Goal: Communication & Community: Answer question/provide support

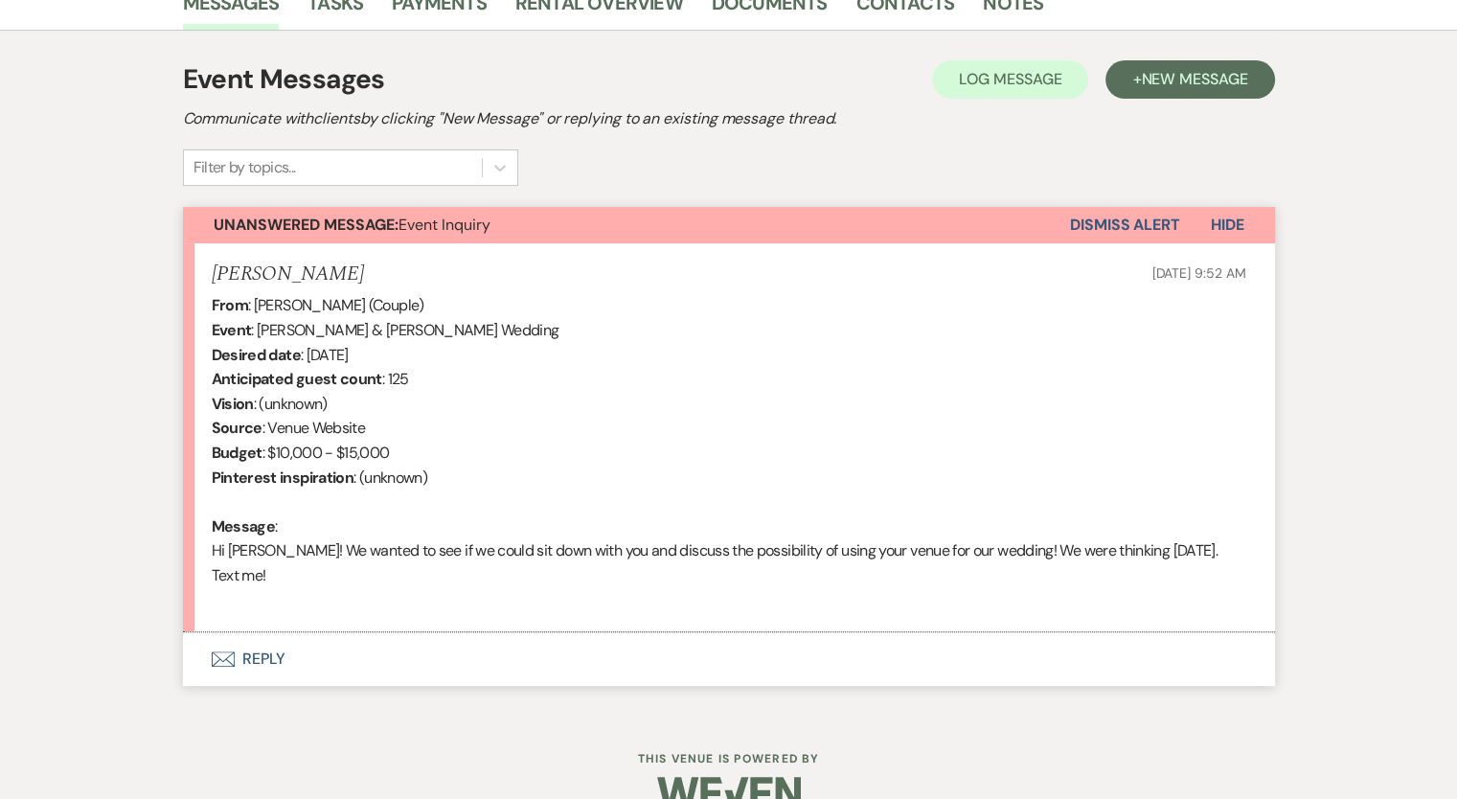
click at [257, 633] on button "Envelope Reply" at bounding box center [729, 659] width 1092 height 54
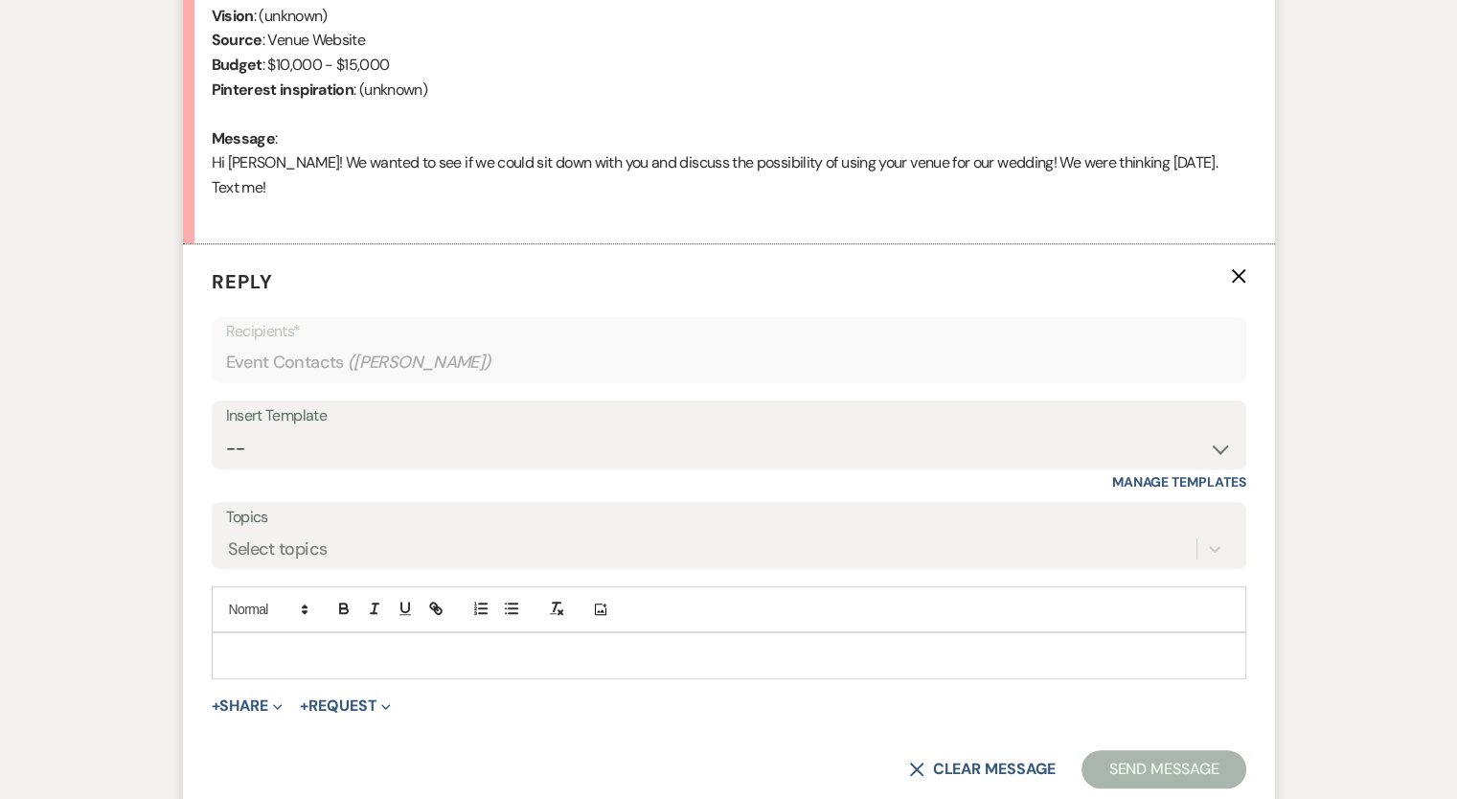
scroll to position [895, 0]
click at [228, 644] on p at bounding box center [729, 654] width 1004 height 21
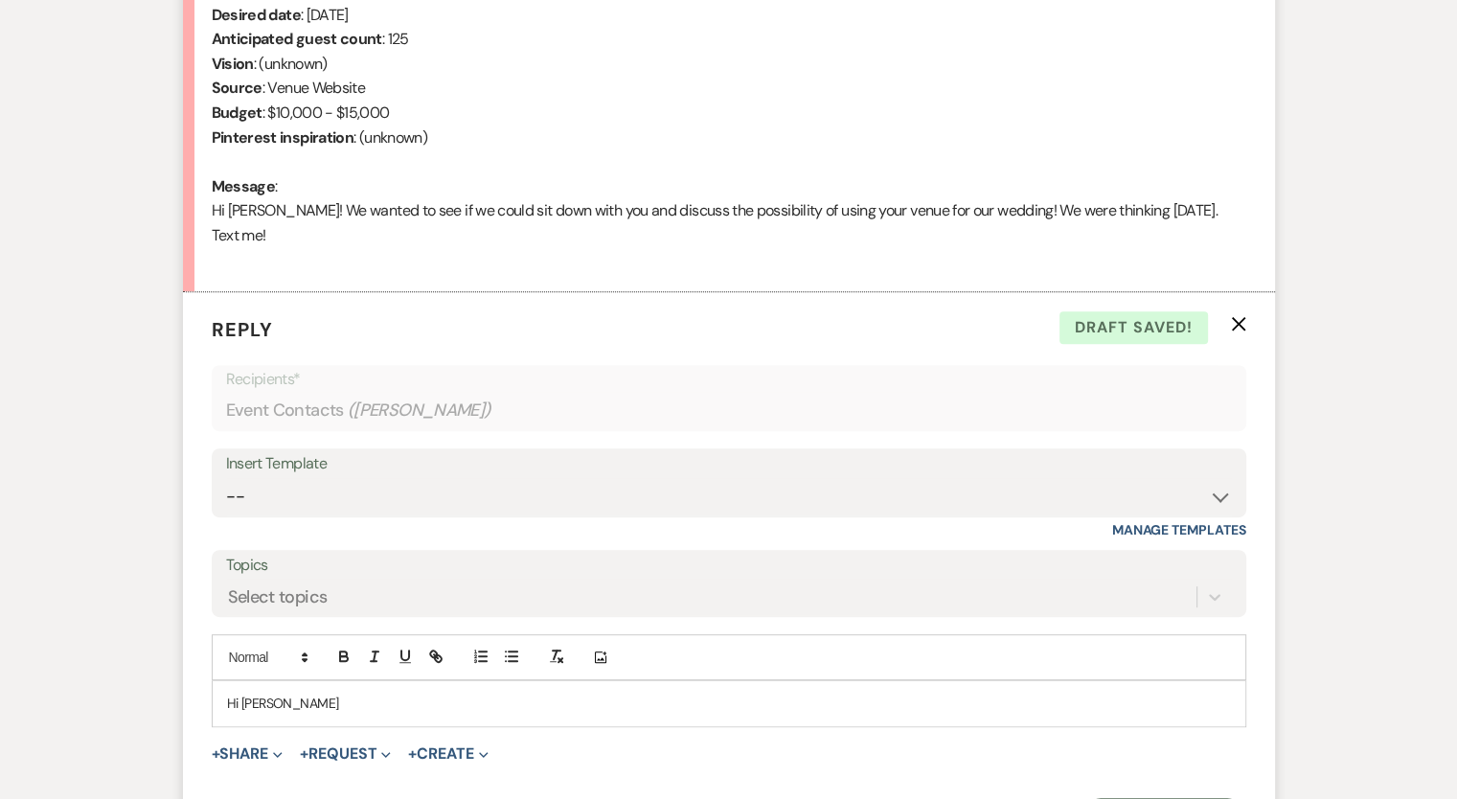
scroll to position [855, 0]
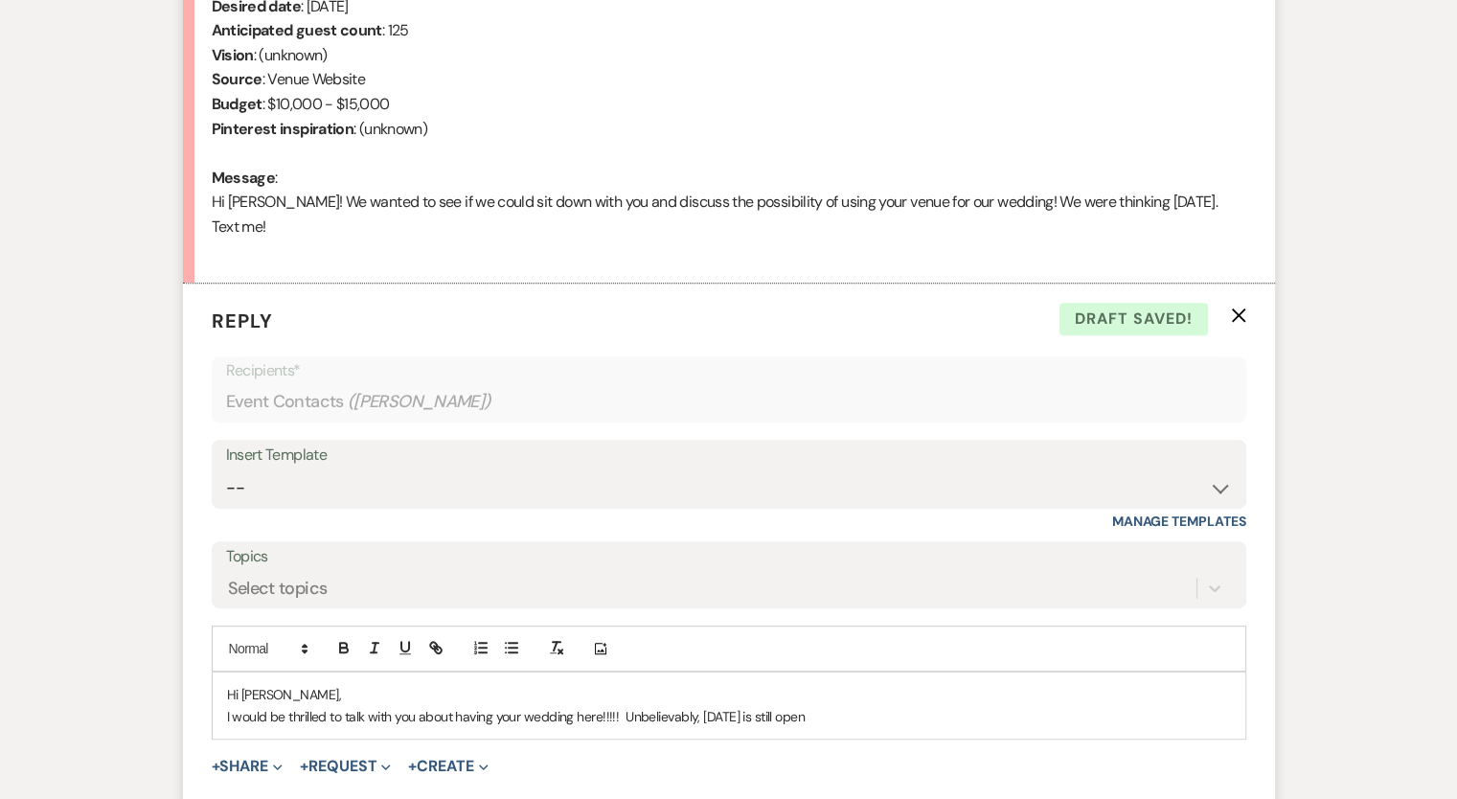
click at [774, 706] on p "I would be thrilled to talk with you about having your wedding here!!!!! Unbeli…" at bounding box center [729, 716] width 1004 height 21
click at [816, 706] on p "I would be thrilled to talk with you about having your wedding here!!!!! Unbeli…" at bounding box center [729, 716] width 1004 height 21
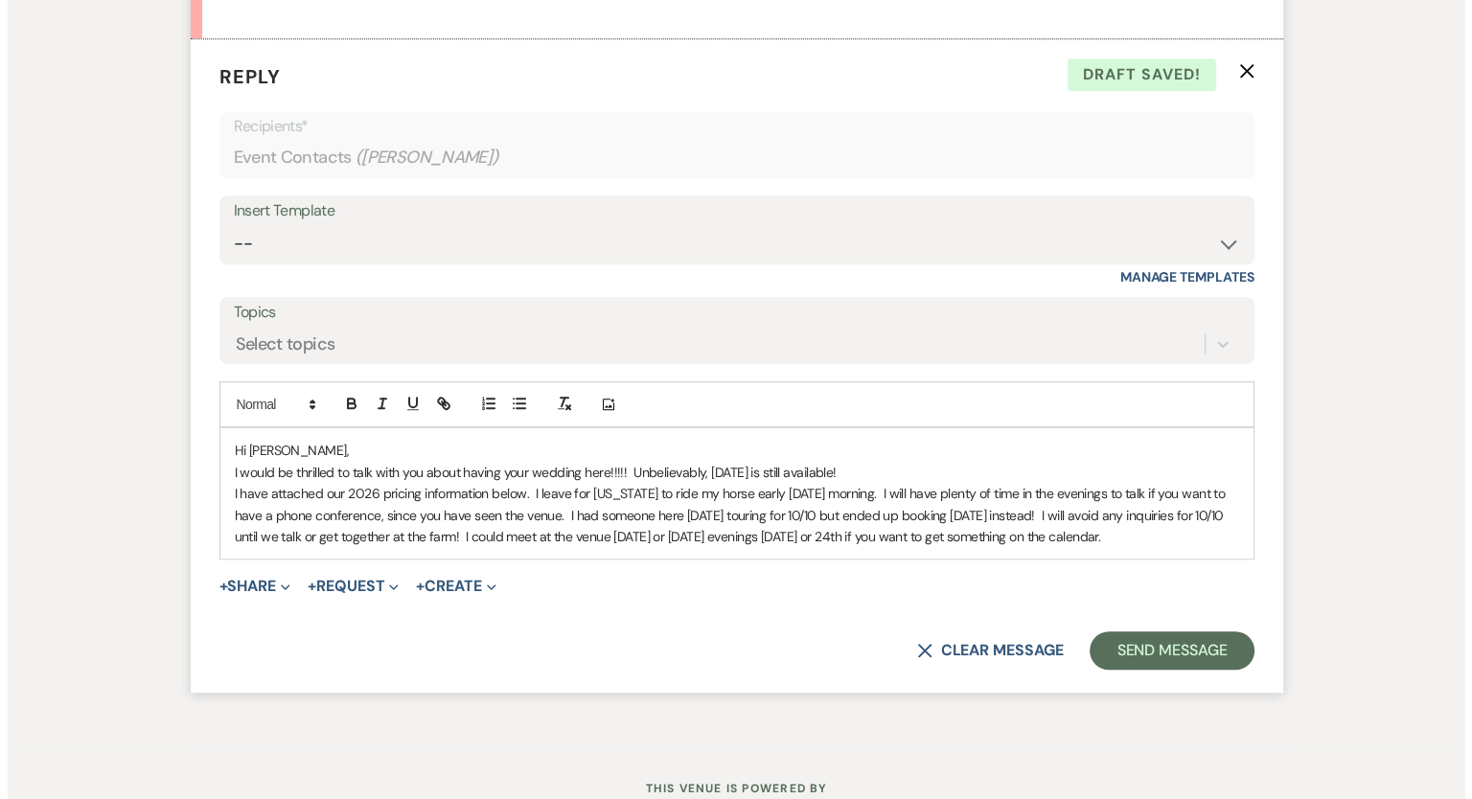
scroll to position [1140, 0]
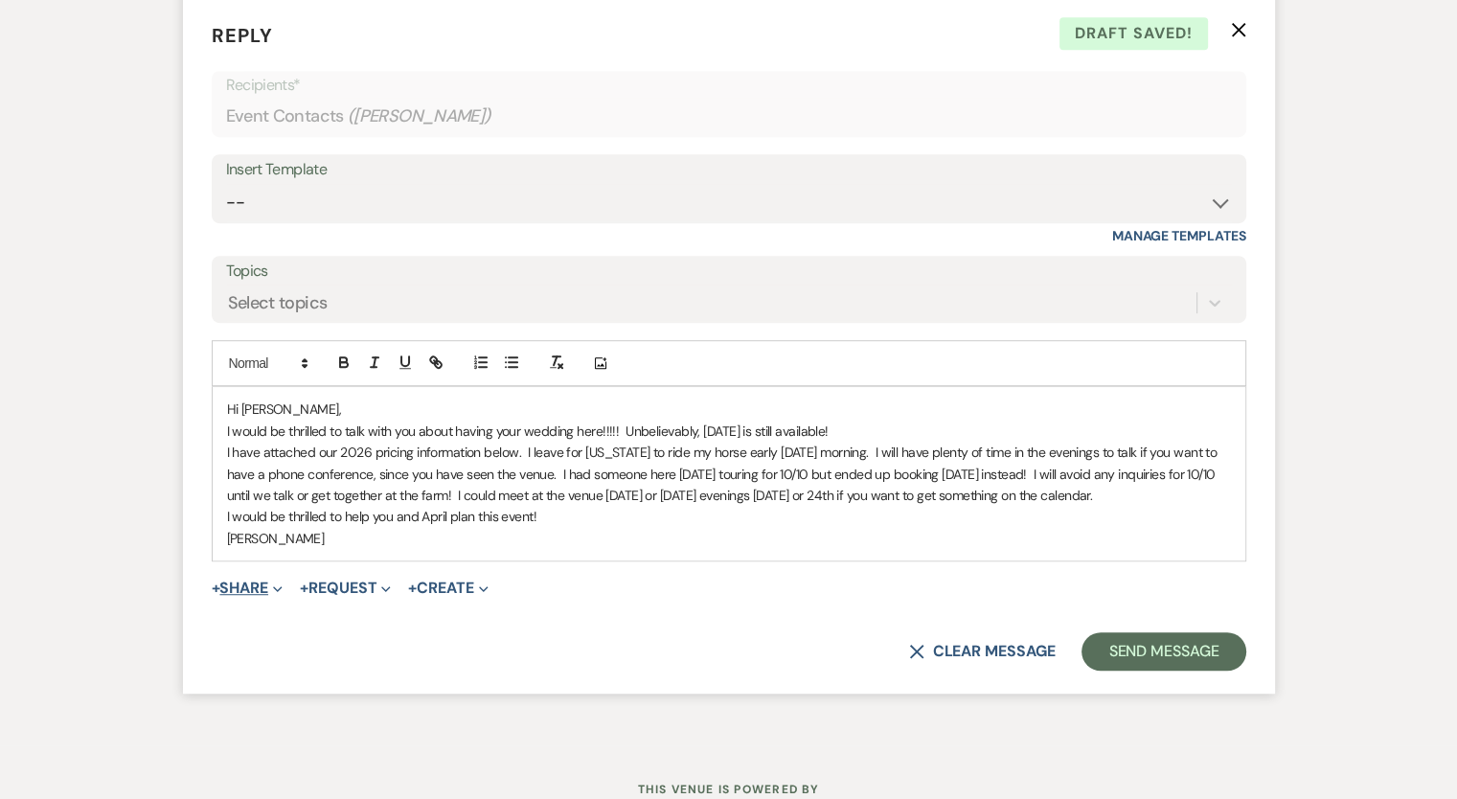
click at [245, 581] on button "+ Share Expand" at bounding box center [248, 588] width 72 height 15
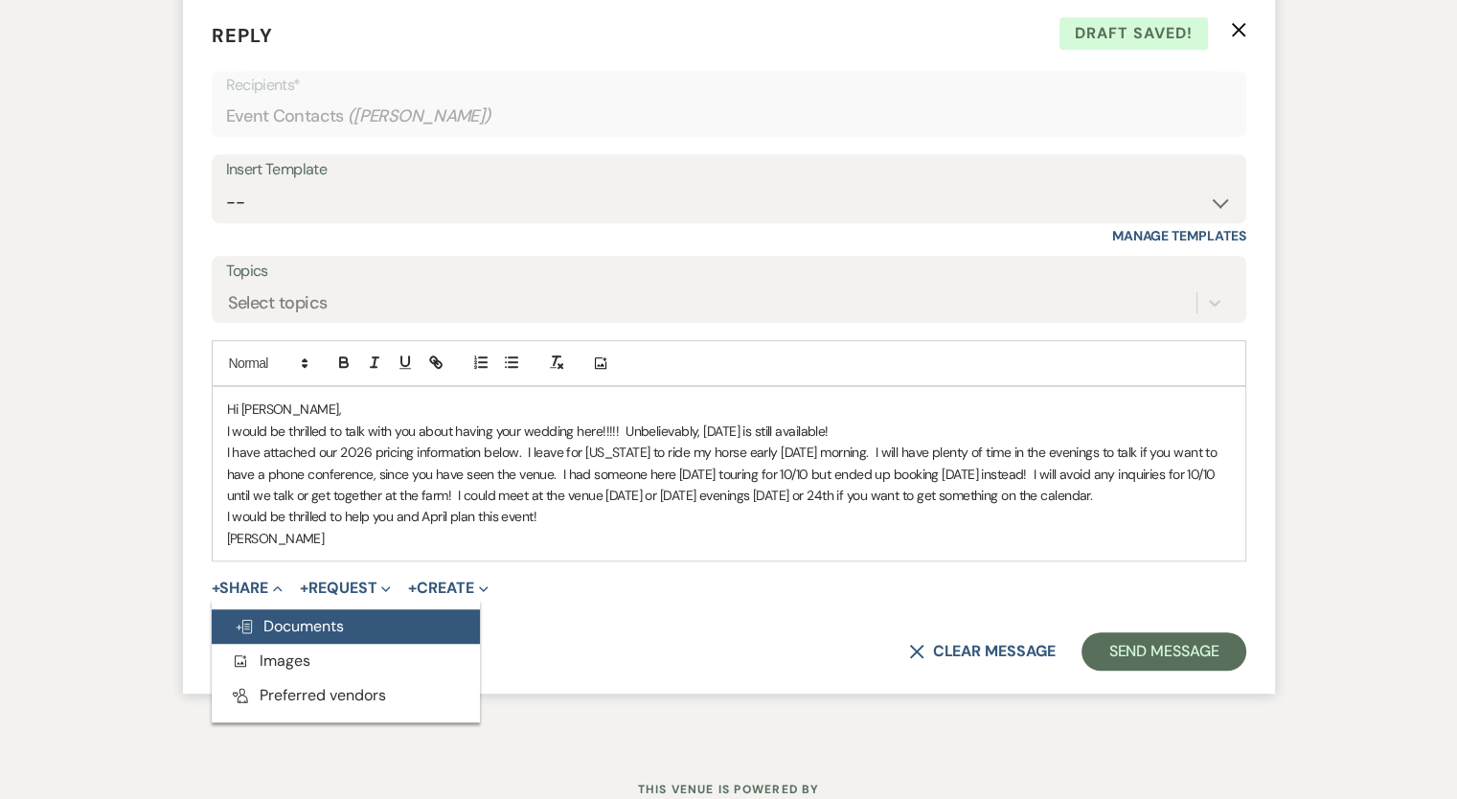
click at [281, 616] on span "Doc Upload Documents" at bounding box center [289, 626] width 109 height 20
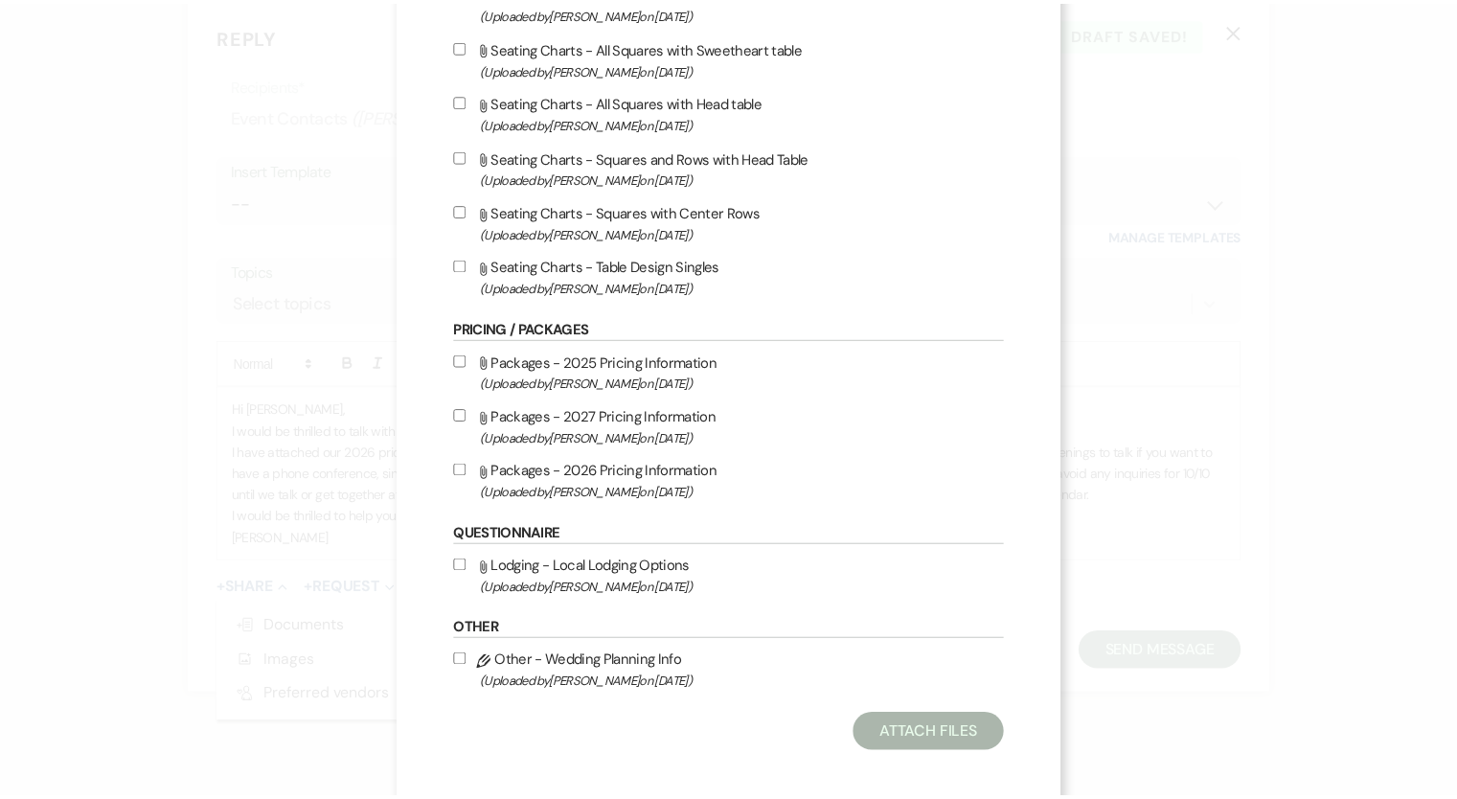
scroll to position [471, 0]
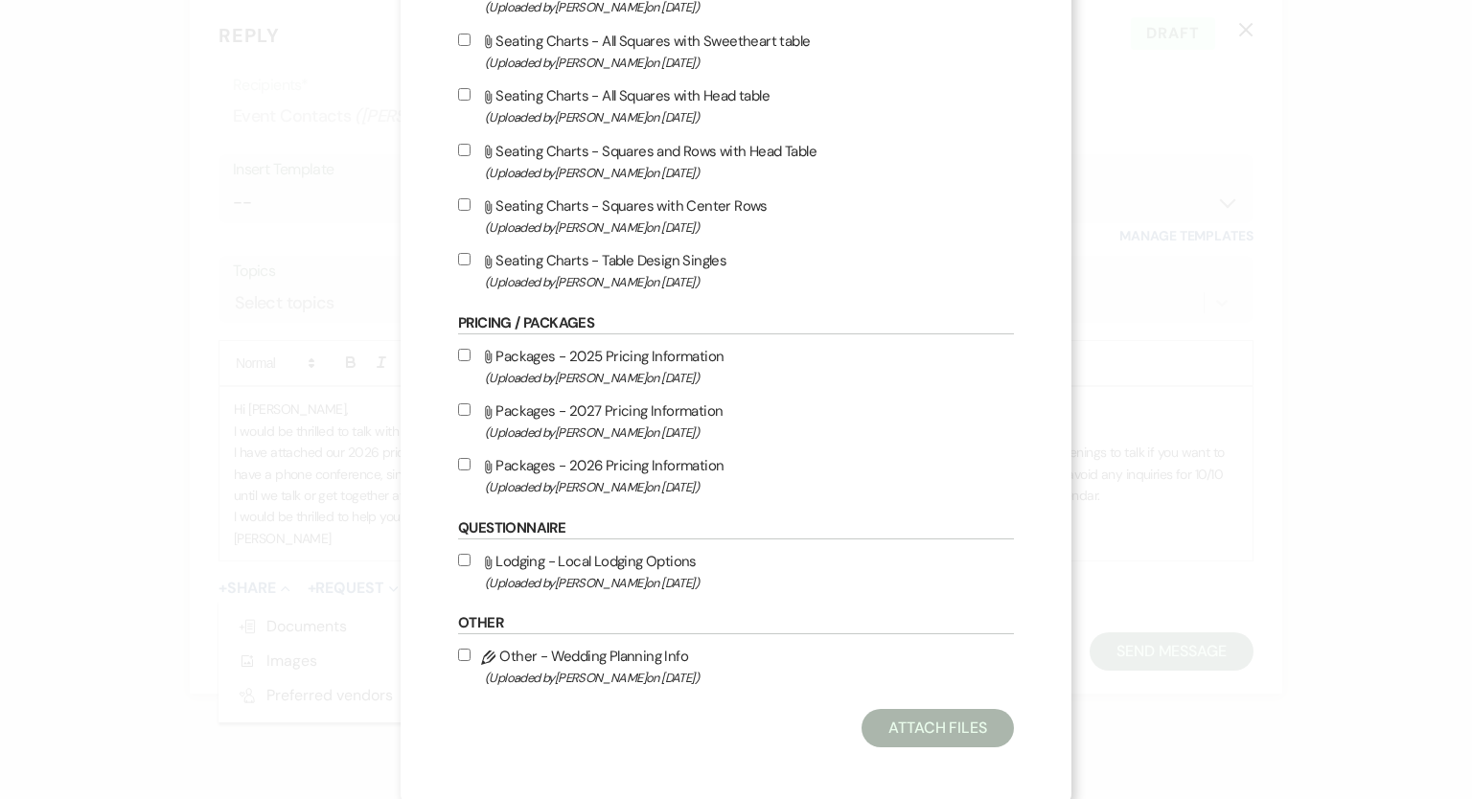
click at [458, 468] on input "Attach File Packages - 2026 Pricing Information (Uploaded by [PERSON_NAME] on […" at bounding box center [464, 464] width 12 height 12
checkbox input "true"
click at [956, 730] on button "Attach Files" at bounding box center [937, 728] width 152 height 38
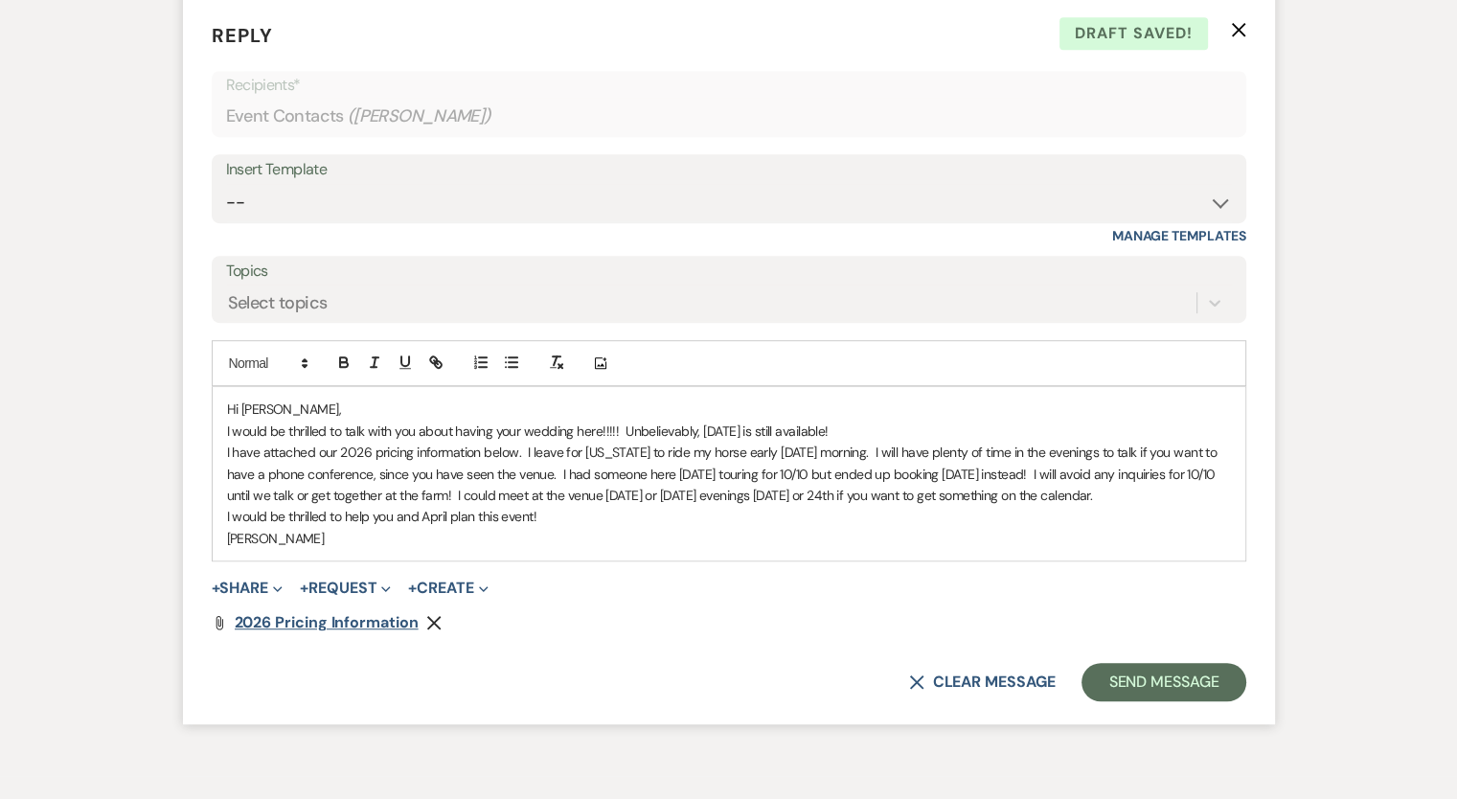
click at [302, 612] on span "2026 Pricing Information" at bounding box center [327, 622] width 184 height 20
click at [696, 421] on p "I would be thrilled to talk with you about having your wedding here!!!!! Unbeli…" at bounding box center [729, 431] width 1004 height 21
click at [744, 421] on p "I would be thrilled to talk with you about having your wedding here!!!!! Unbeli…" at bounding box center [729, 431] width 1004 height 21
click at [755, 421] on p "I would be thrilled to talk with you about having your wedding here!!!!! [DATE]…" at bounding box center [729, 431] width 1004 height 21
click at [961, 421] on p "I would be thrilled to talk with you about having your wedding here!!!!! [DATE]…" at bounding box center [729, 431] width 1004 height 21
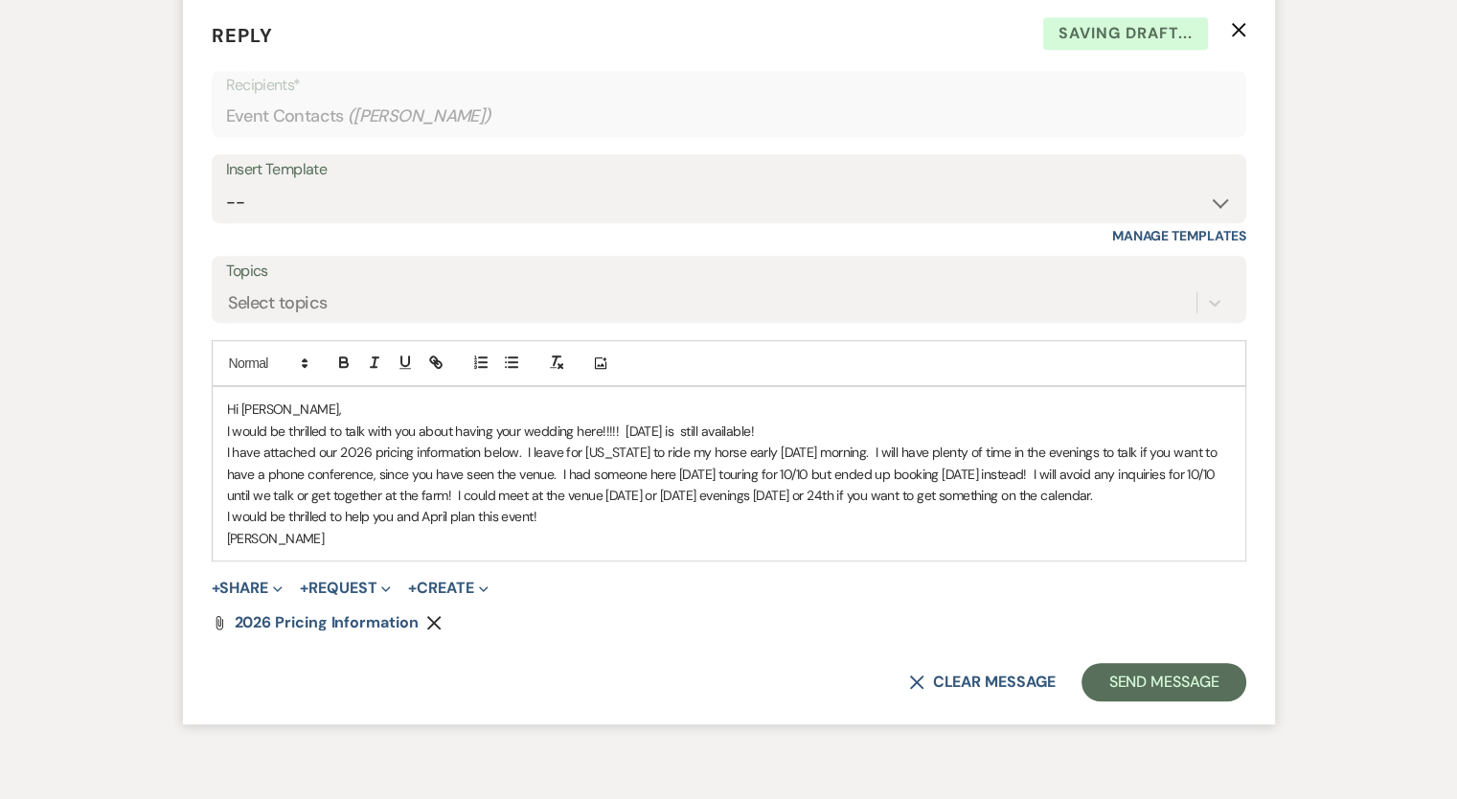
click at [934, 474] on p "I have attached our 2026 pricing information below. I leave for [US_STATE] to r…" at bounding box center [729, 474] width 1004 height 64
click at [1188, 663] on button "Send Message" at bounding box center [1164, 682] width 164 height 38
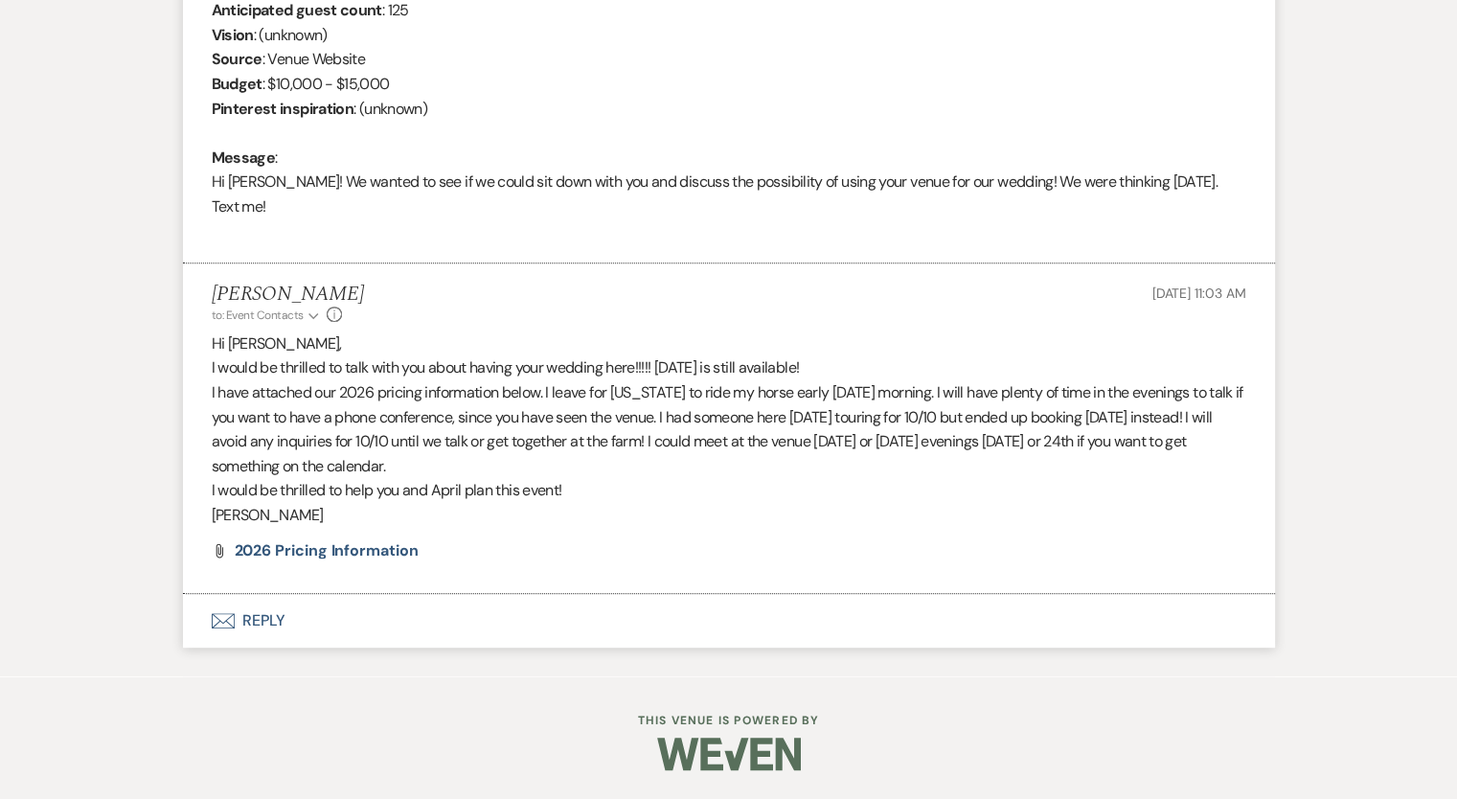
scroll to position [850, 0]
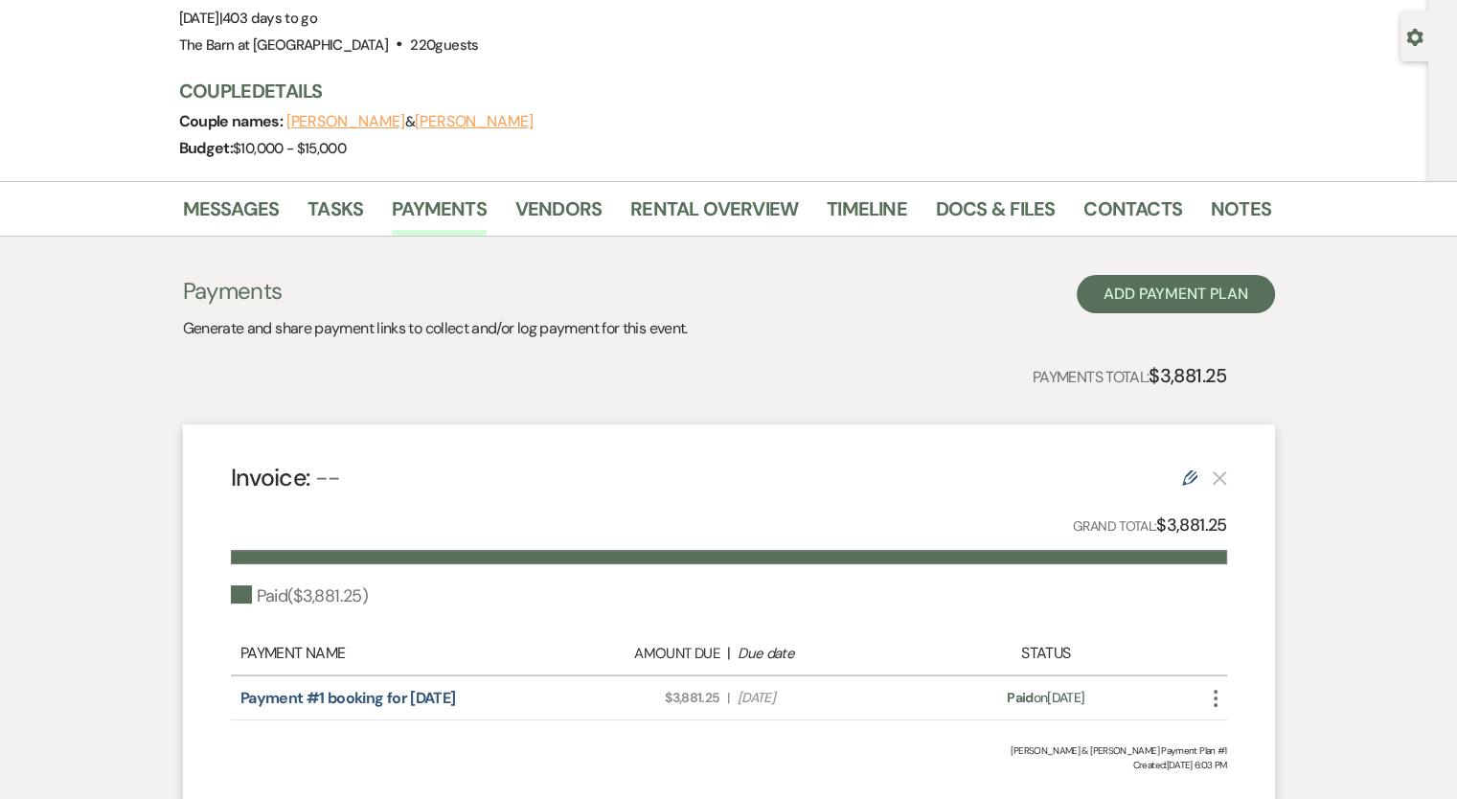
scroll to position [312, 0]
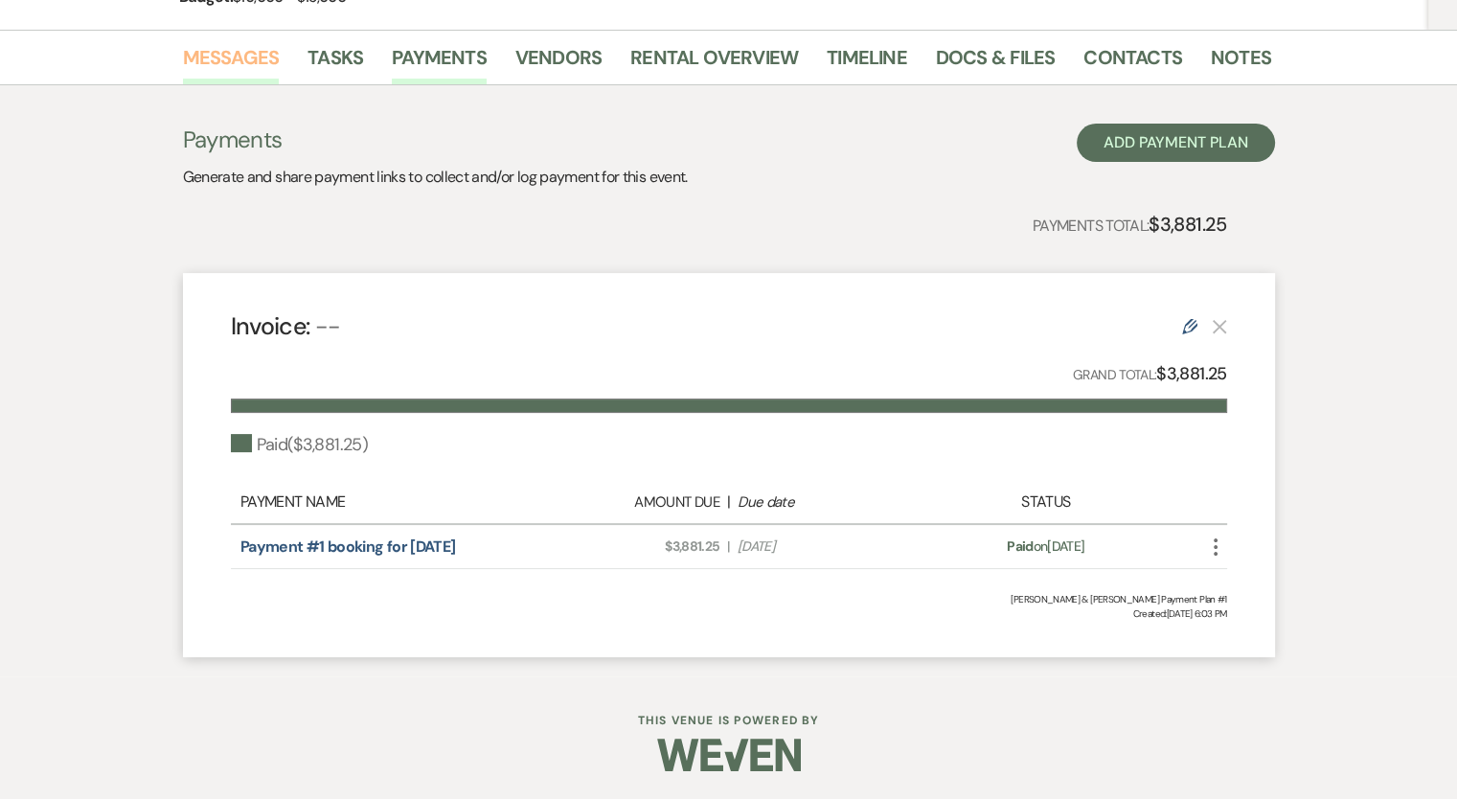
click at [226, 55] on link "Messages" at bounding box center [231, 63] width 97 height 42
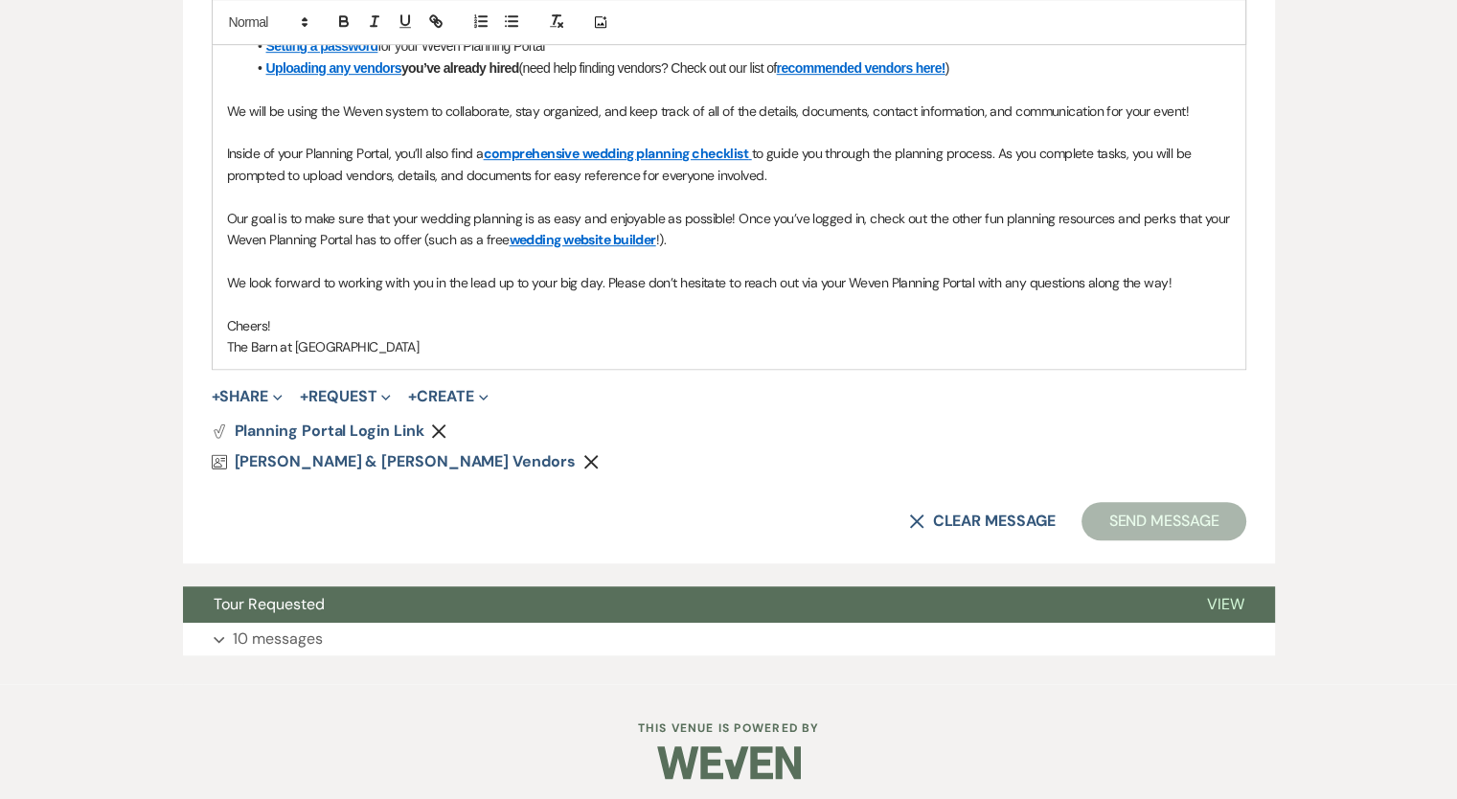
scroll to position [1174, 0]
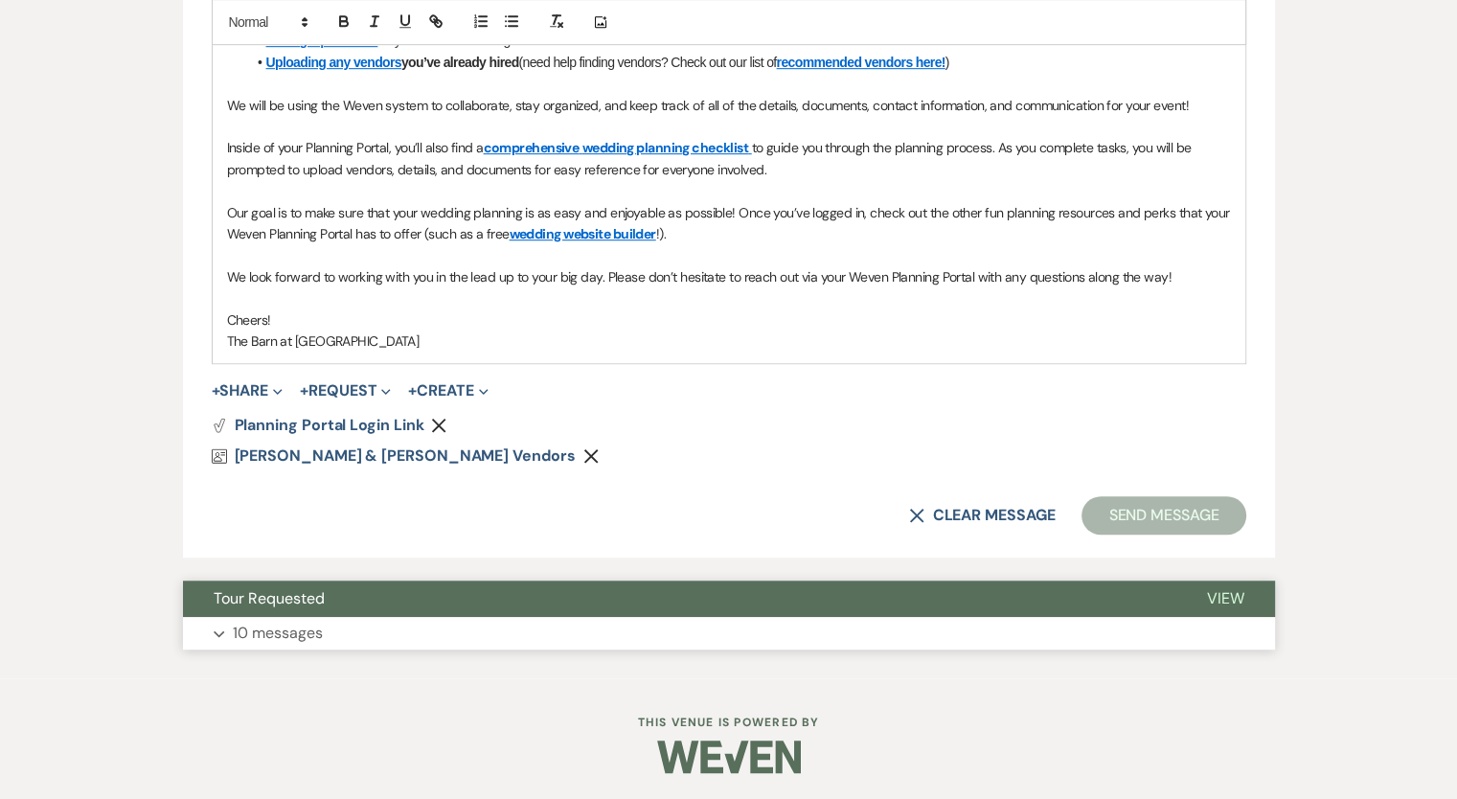
click at [272, 629] on p "10 messages" at bounding box center [278, 633] width 90 height 25
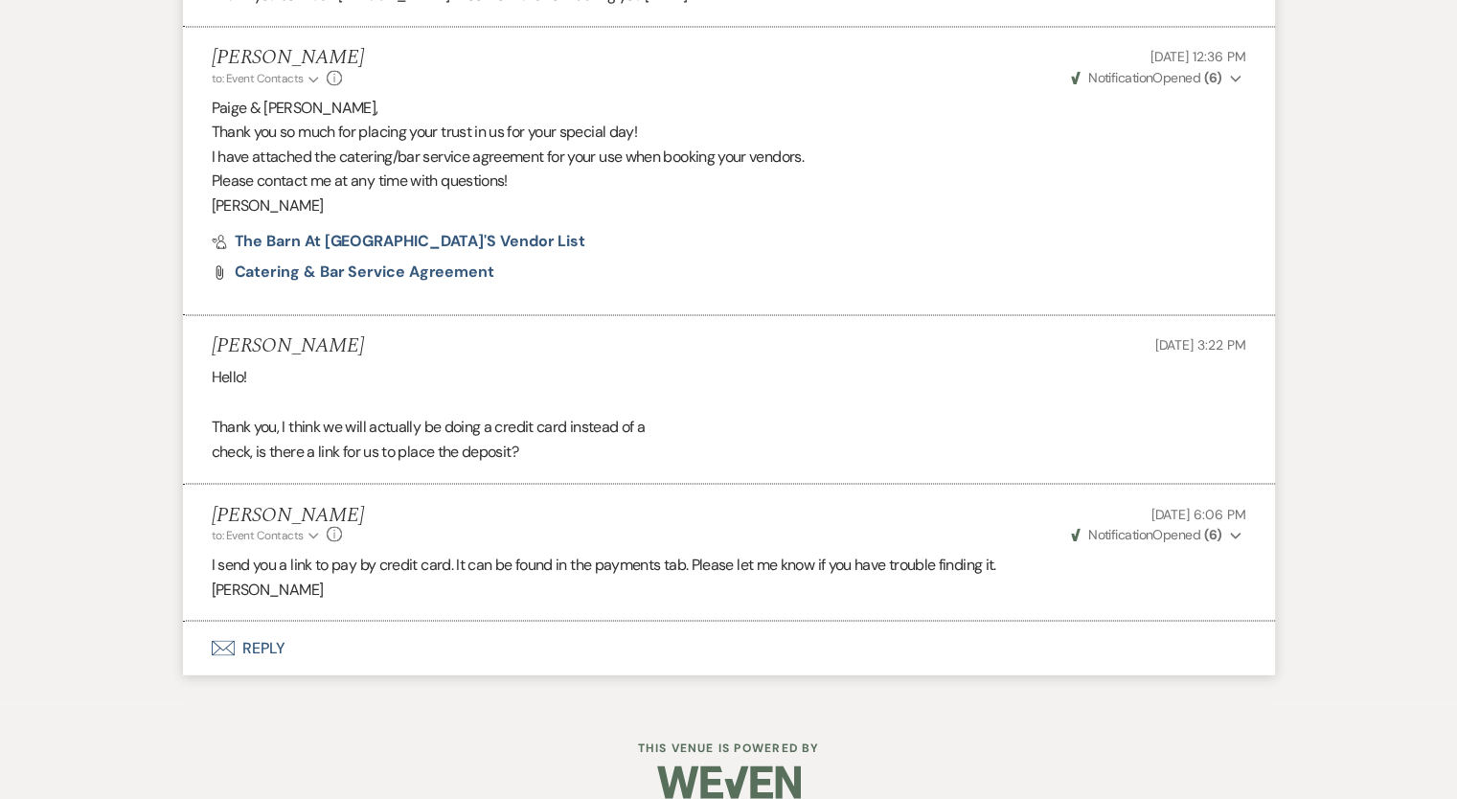
scroll to position [3217, 0]
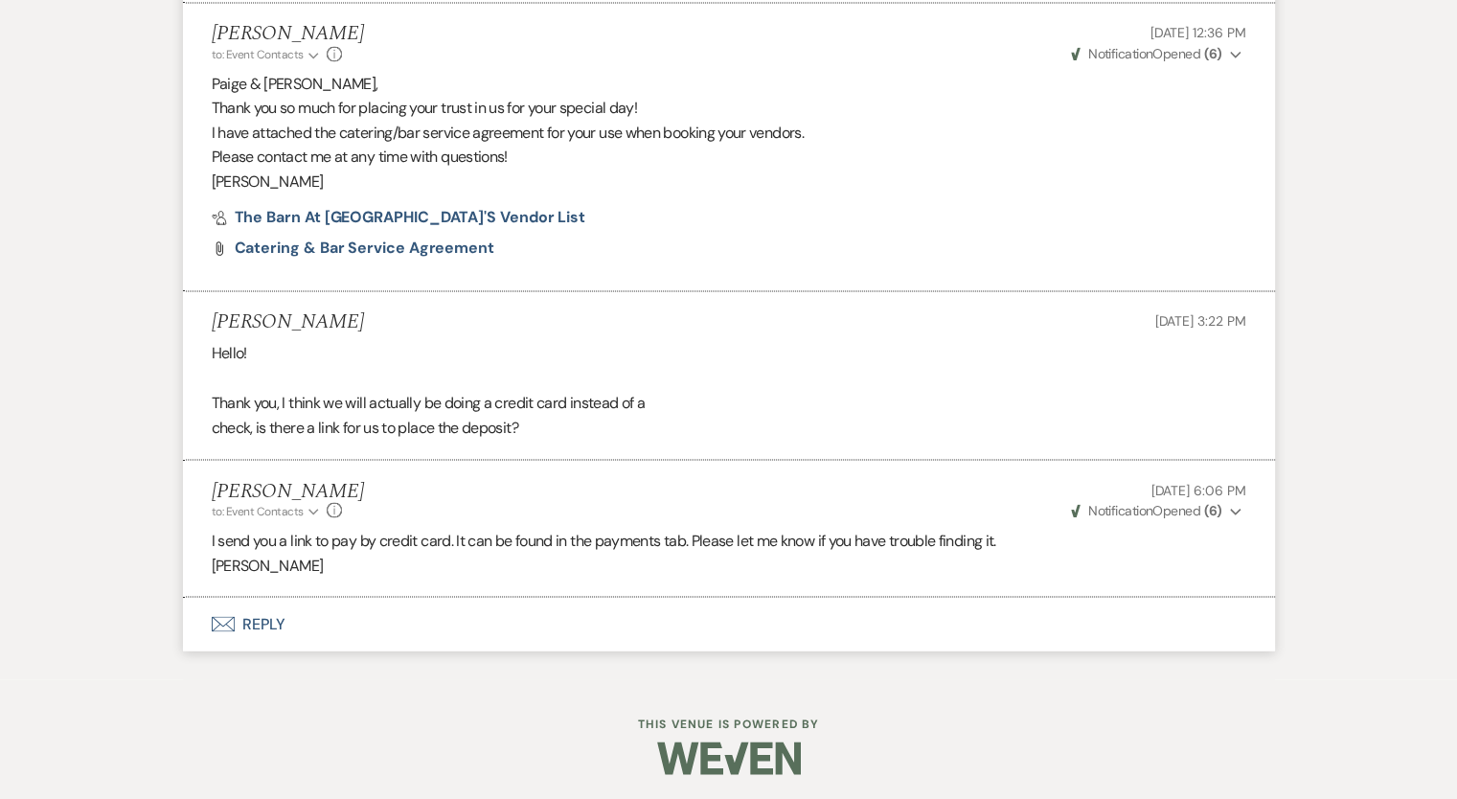
click at [248, 623] on button "Envelope Reply" at bounding box center [729, 624] width 1092 height 54
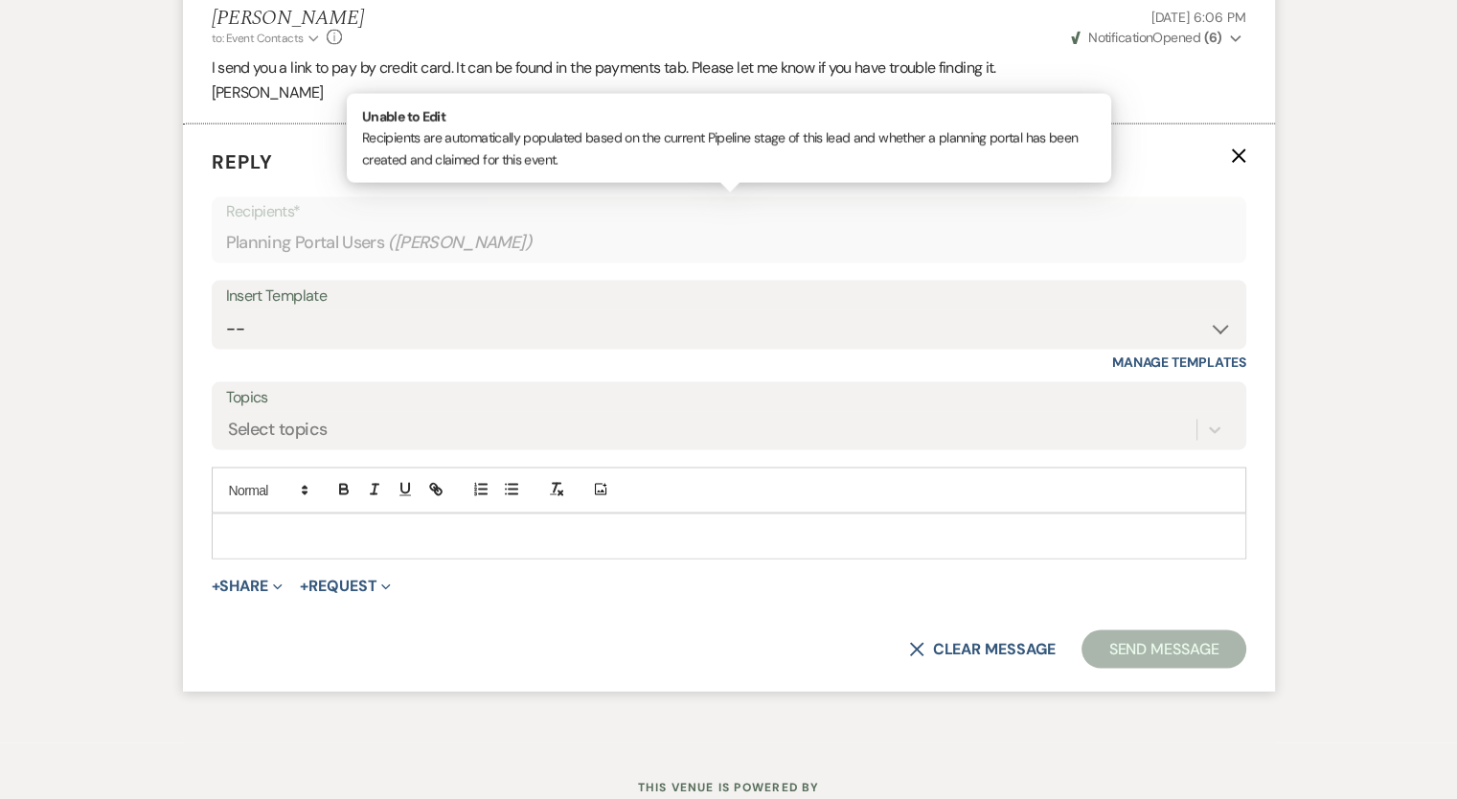
scroll to position [3694, 0]
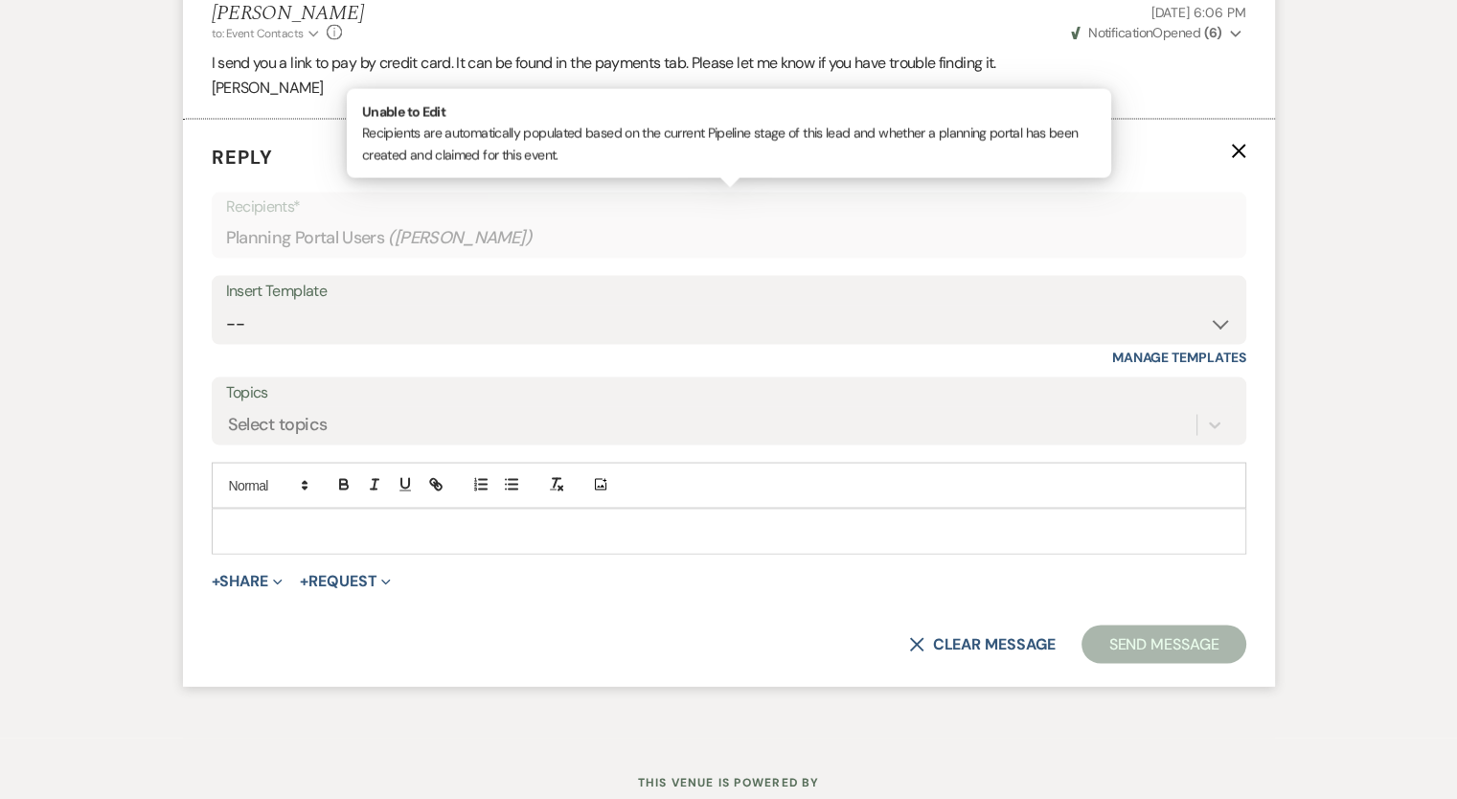
click at [230, 521] on p at bounding box center [729, 531] width 1004 height 21
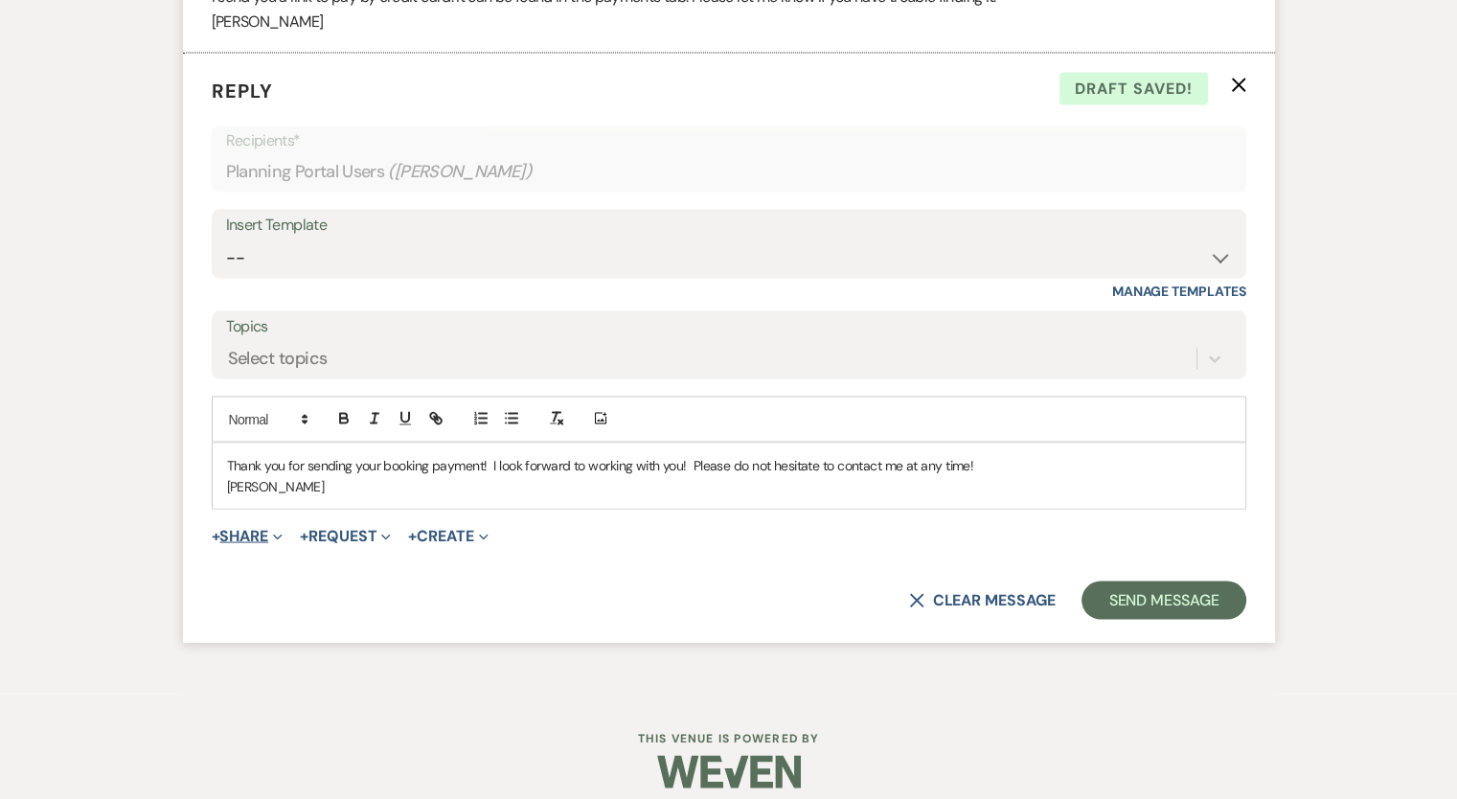
scroll to position [3761, 0]
click at [991, 461] on p "Thank you for sending your booking payment! I look forward to working with you!…" at bounding box center [729, 464] width 1004 height 21
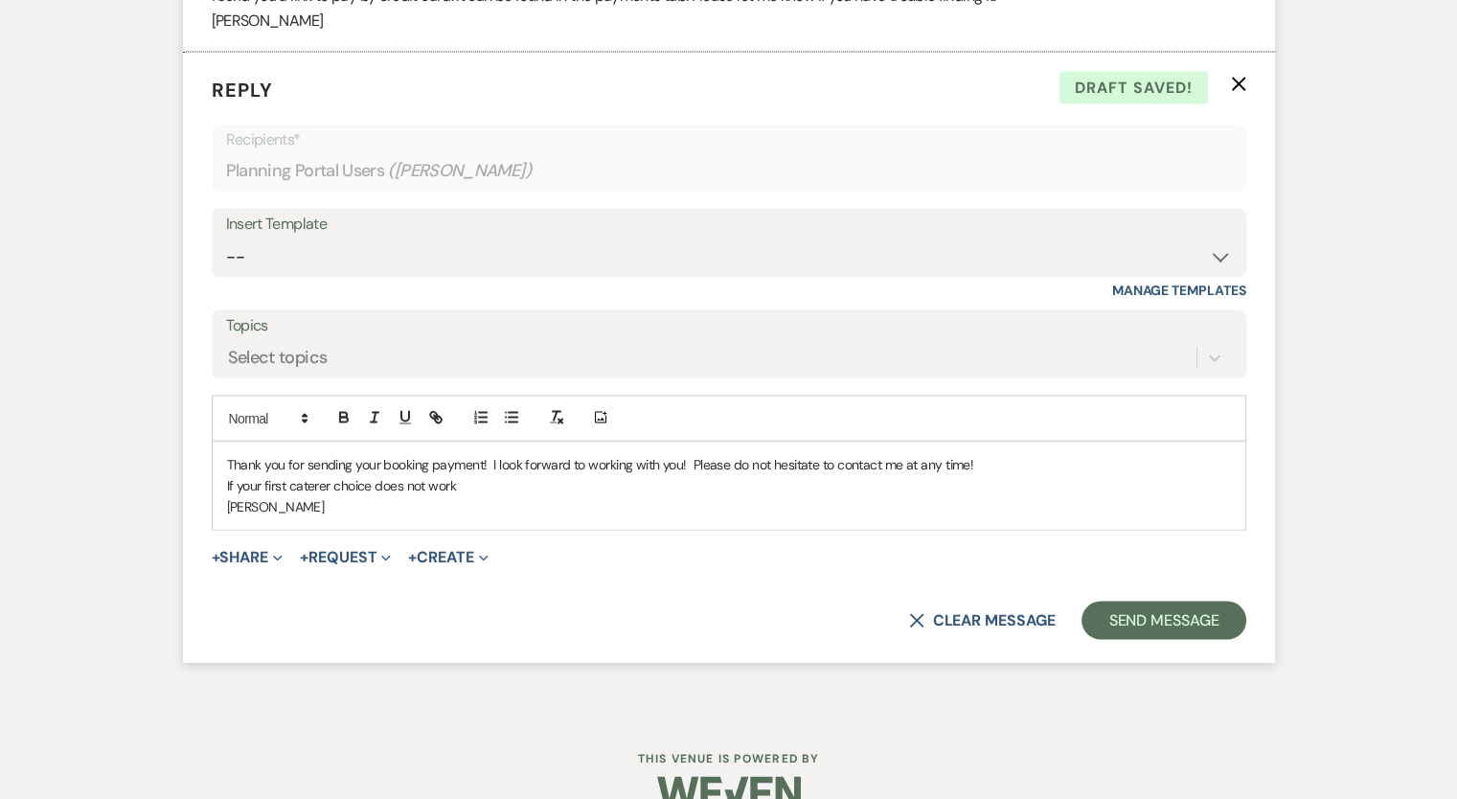
click at [372, 482] on p "If your first caterer choice does not work" at bounding box center [729, 485] width 1004 height 21
click at [377, 483] on p "If Big Dan's does not work" at bounding box center [729, 485] width 1004 height 21
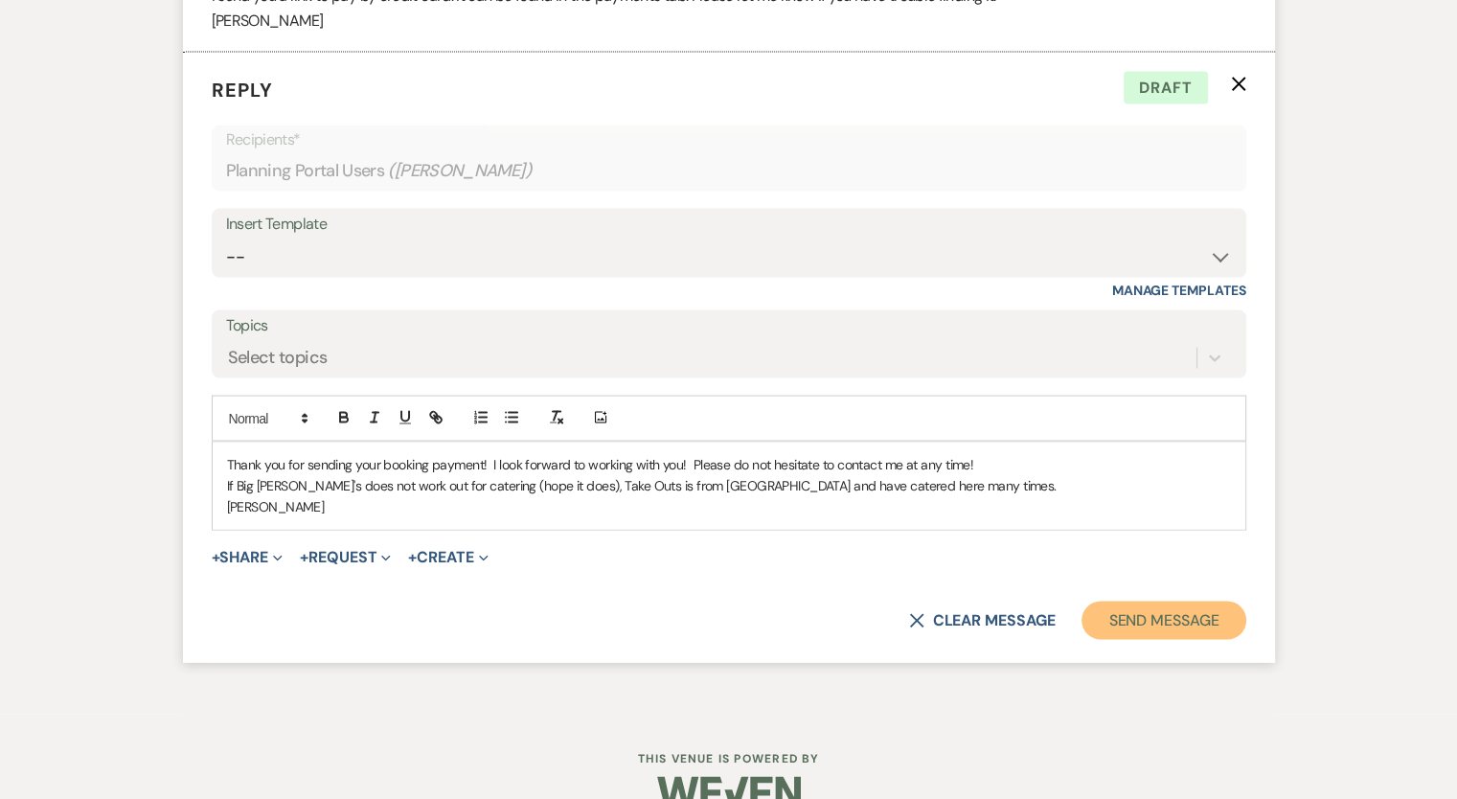
click at [1137, 614] on button "Send Message" at bounding box center [1164, 621] width 164 height 38
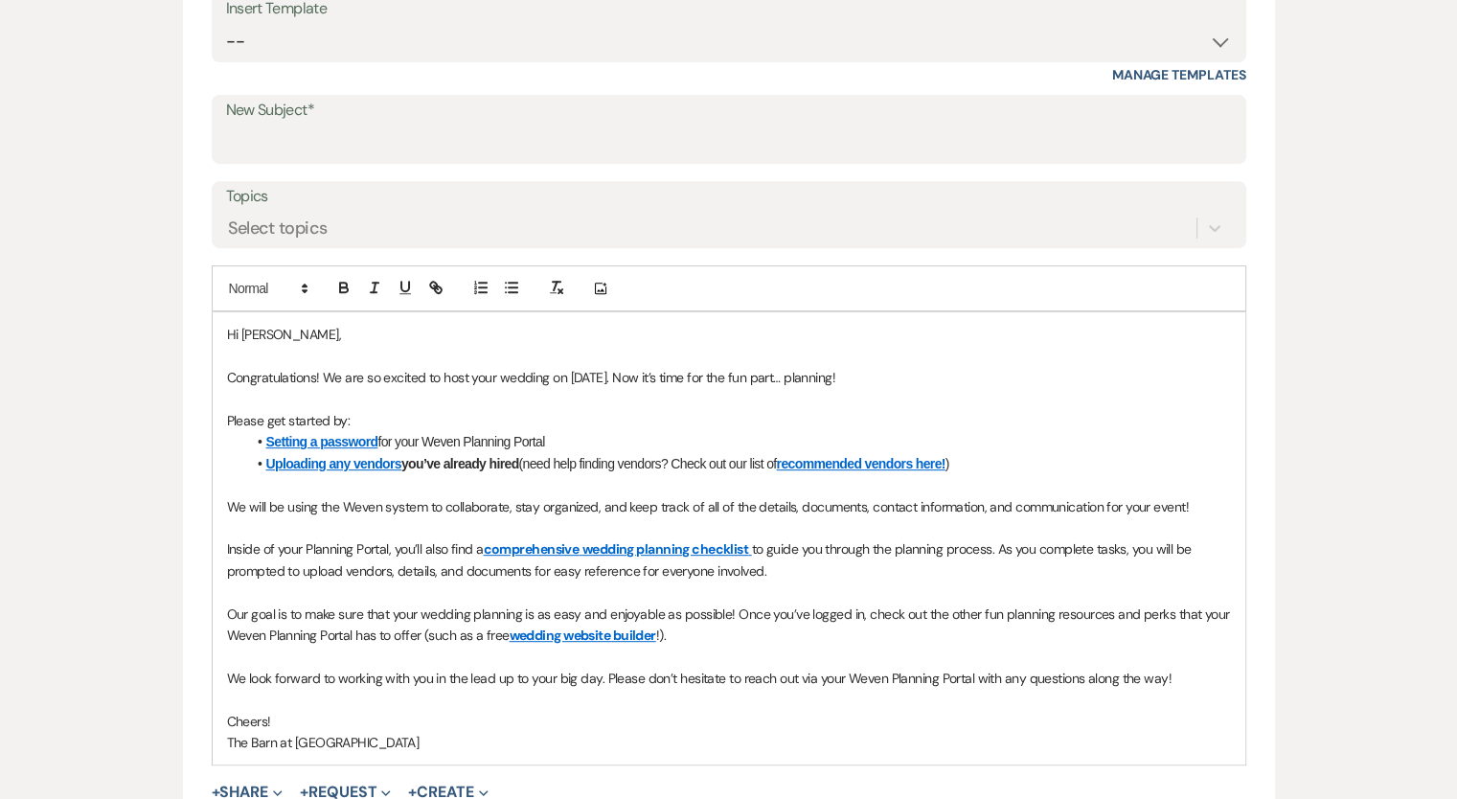
scroll to position [771, 0]
